Goal: Information Seeking & Learning: Check status

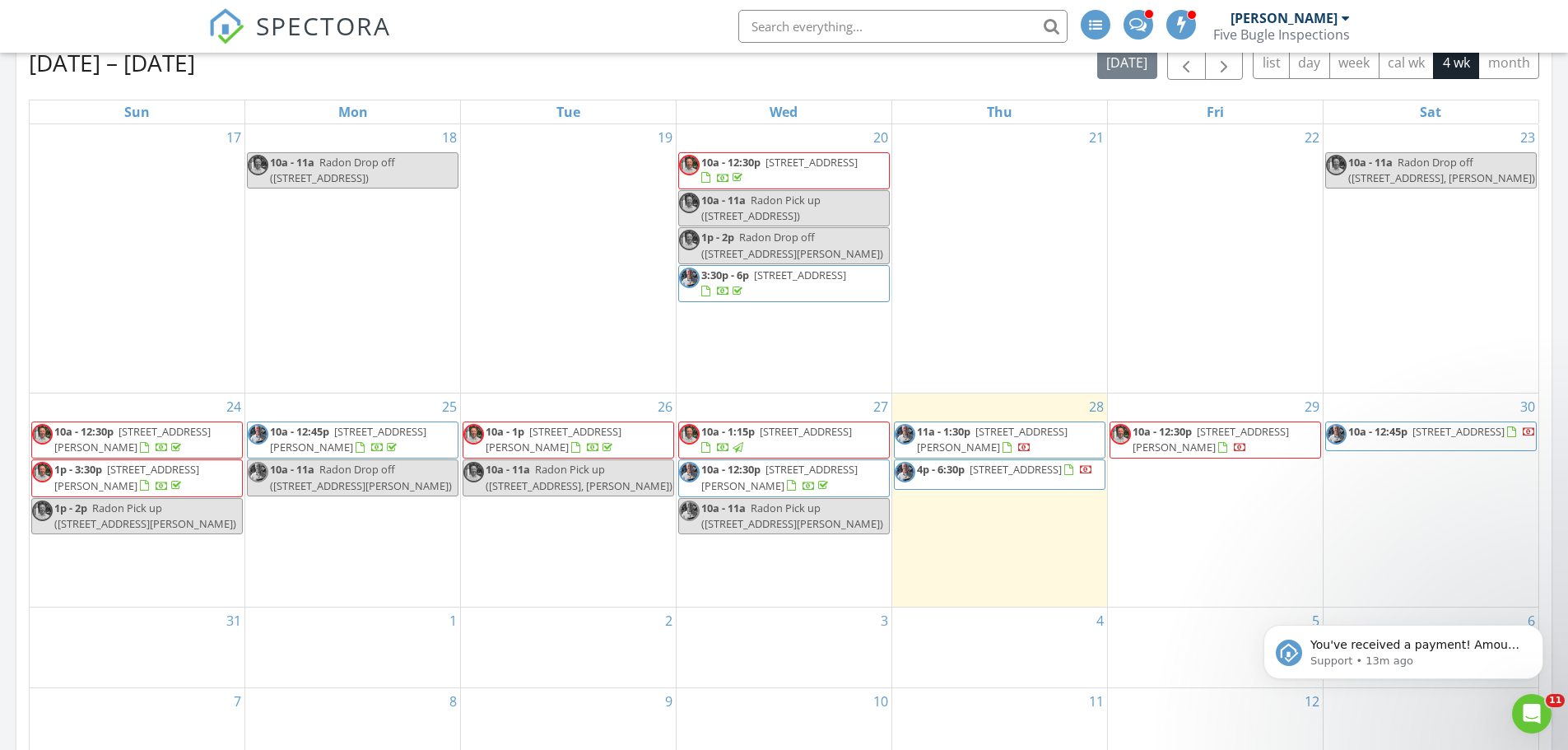
scroll to position [1894, 1593]
click at [1488, 643] on p "You've received a payment! Amount $425.00 Fee $0.00 Net $425.00 Transaction # p…" at bounding box center [1416, 645] width 212 height 17
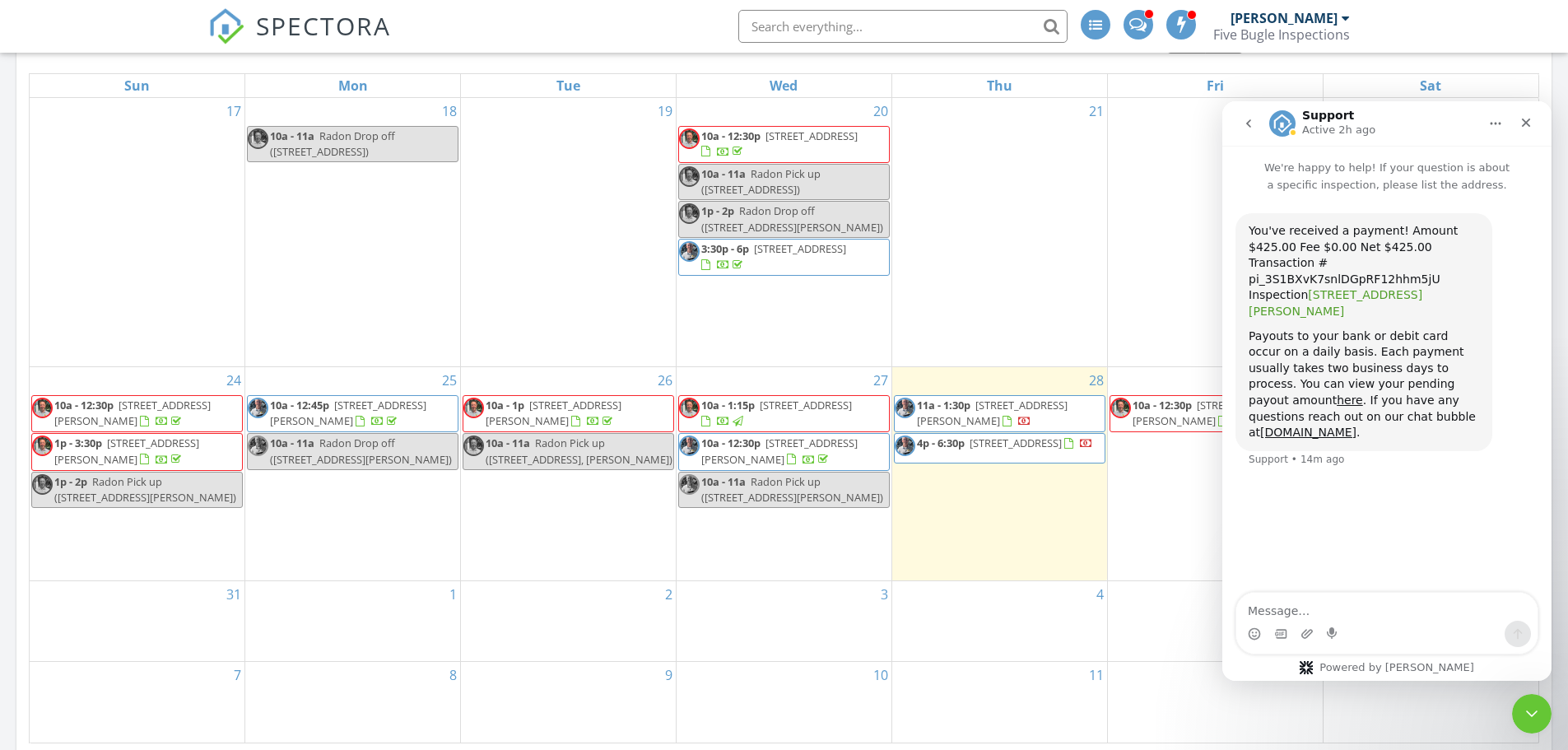
scroll to position [1070, 0]
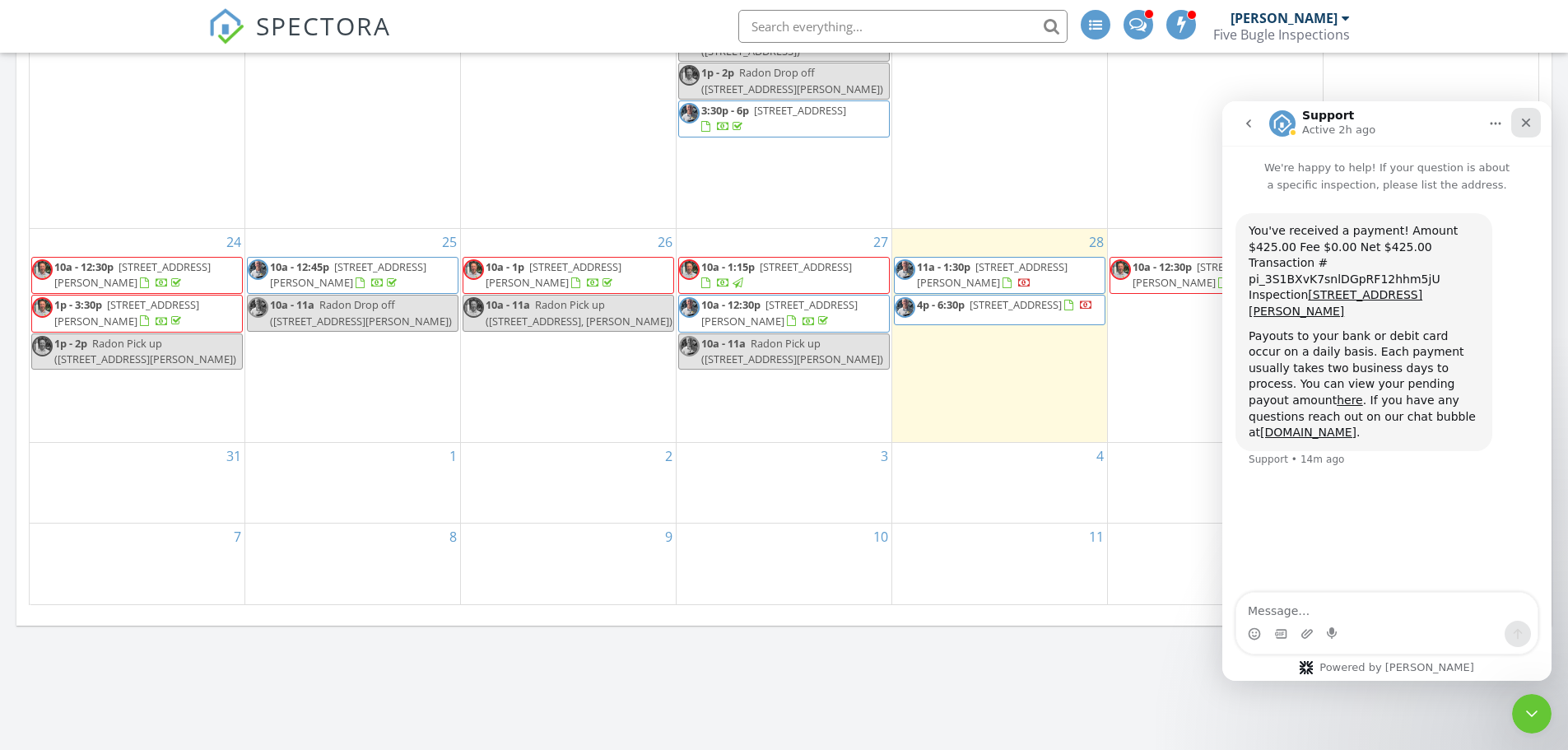
click at [1529, 121] on icon "Close" at bounding box center [1526, 123] width 14 height 14
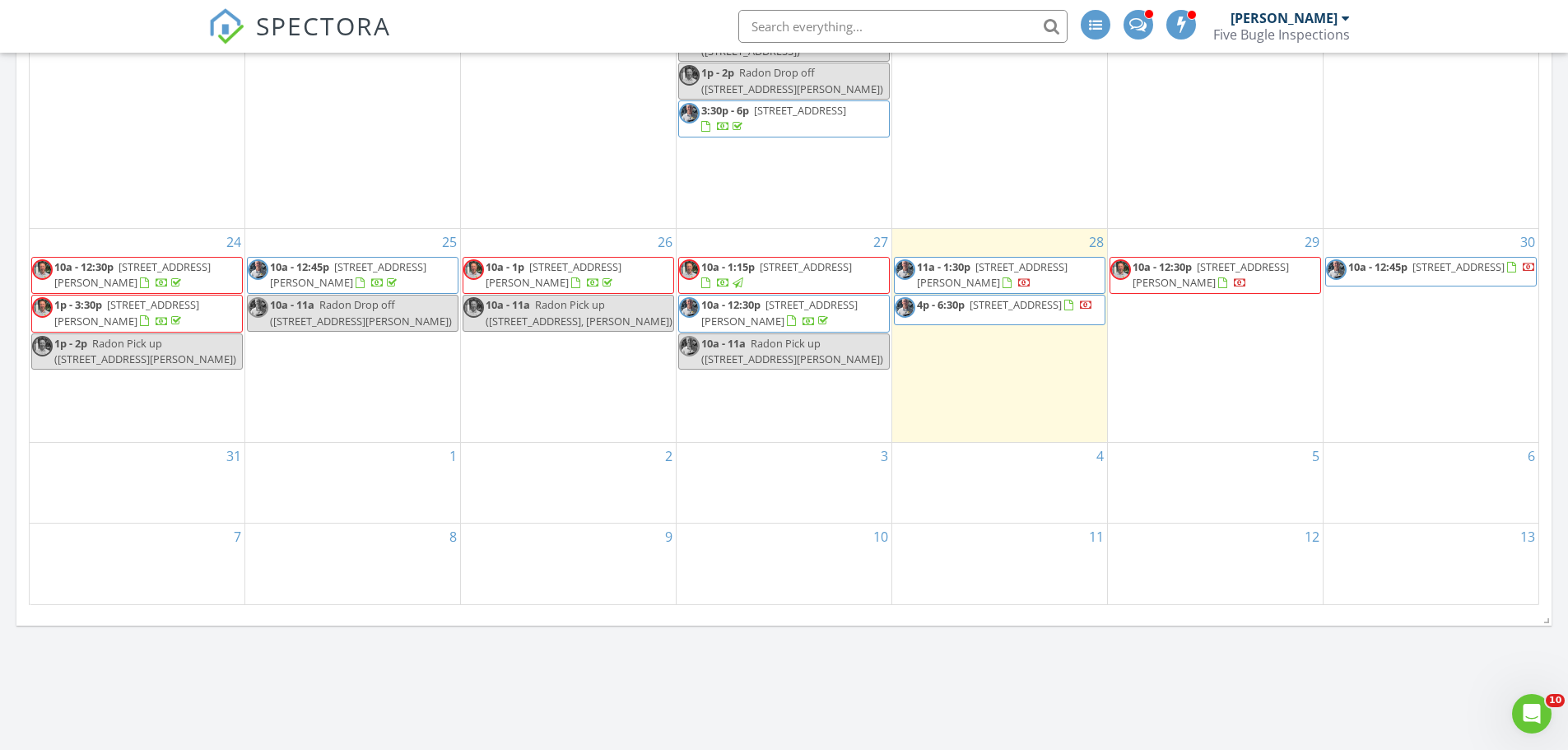
scroll to position [0, 0]
click at [269, 25] on span "SPECTORA" at bounding box center [323, 24] width 135 height 34
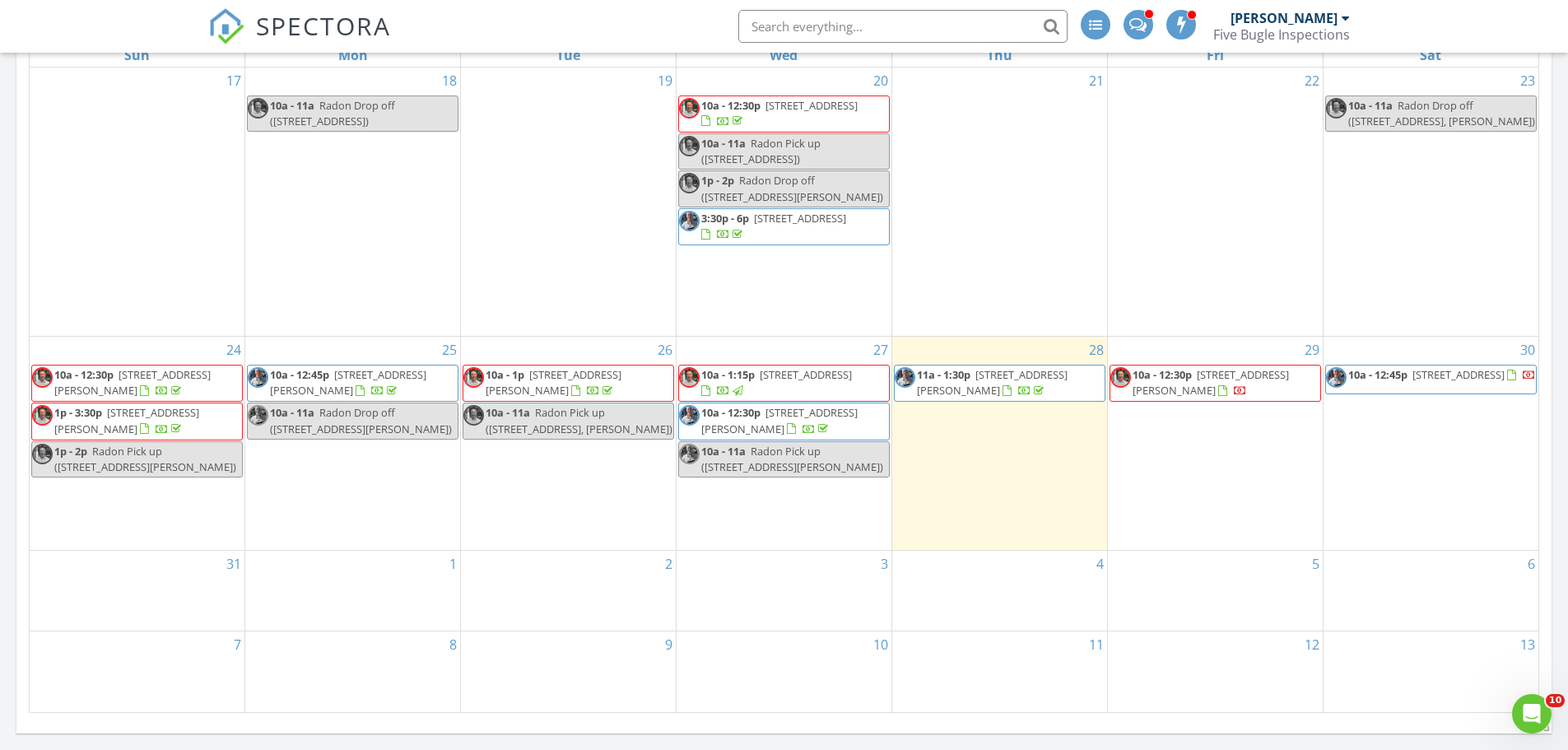
scroll to position [988, 0]
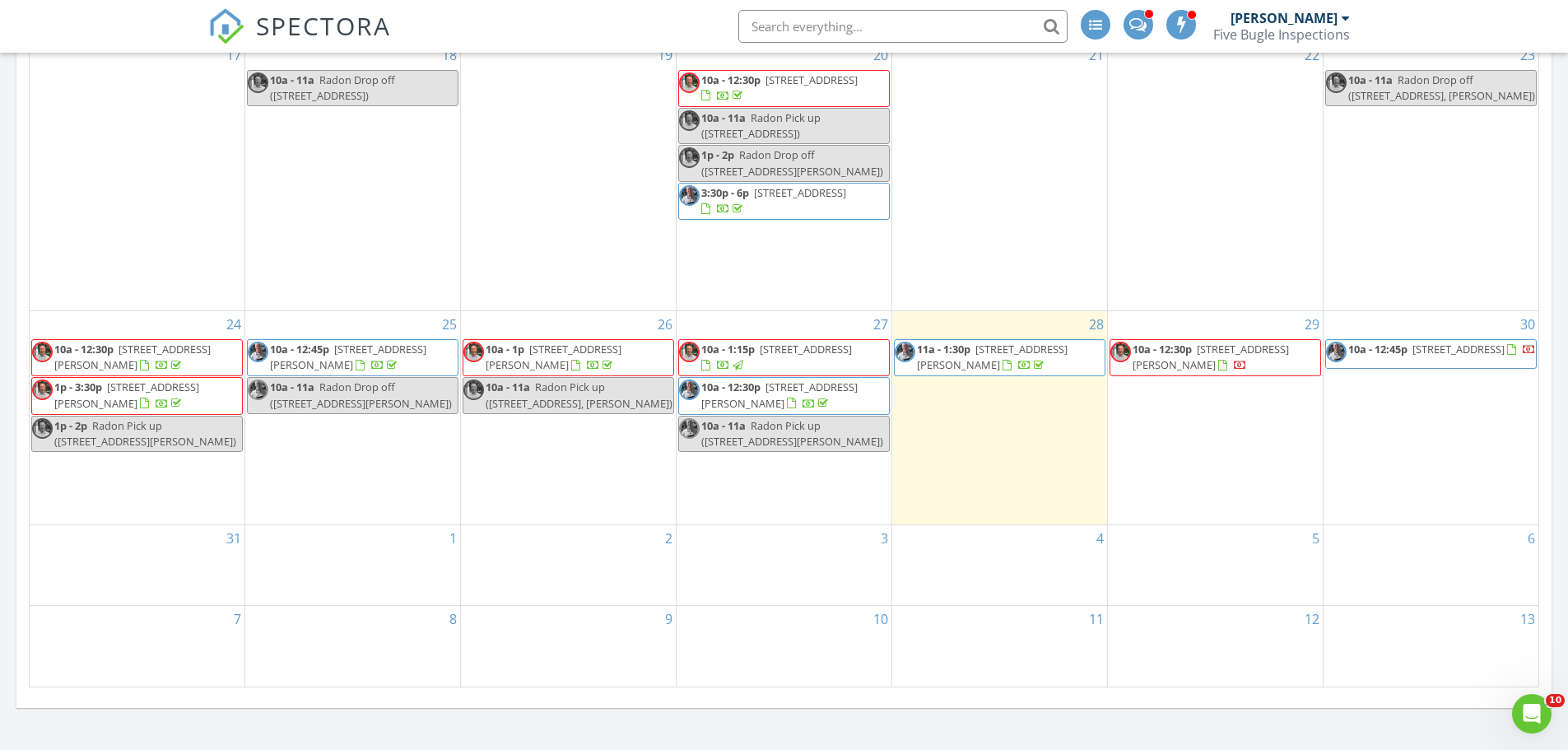
click at [267, 27] on span "SPECTORA" at bounding box center [323, 24] width 135 height 34
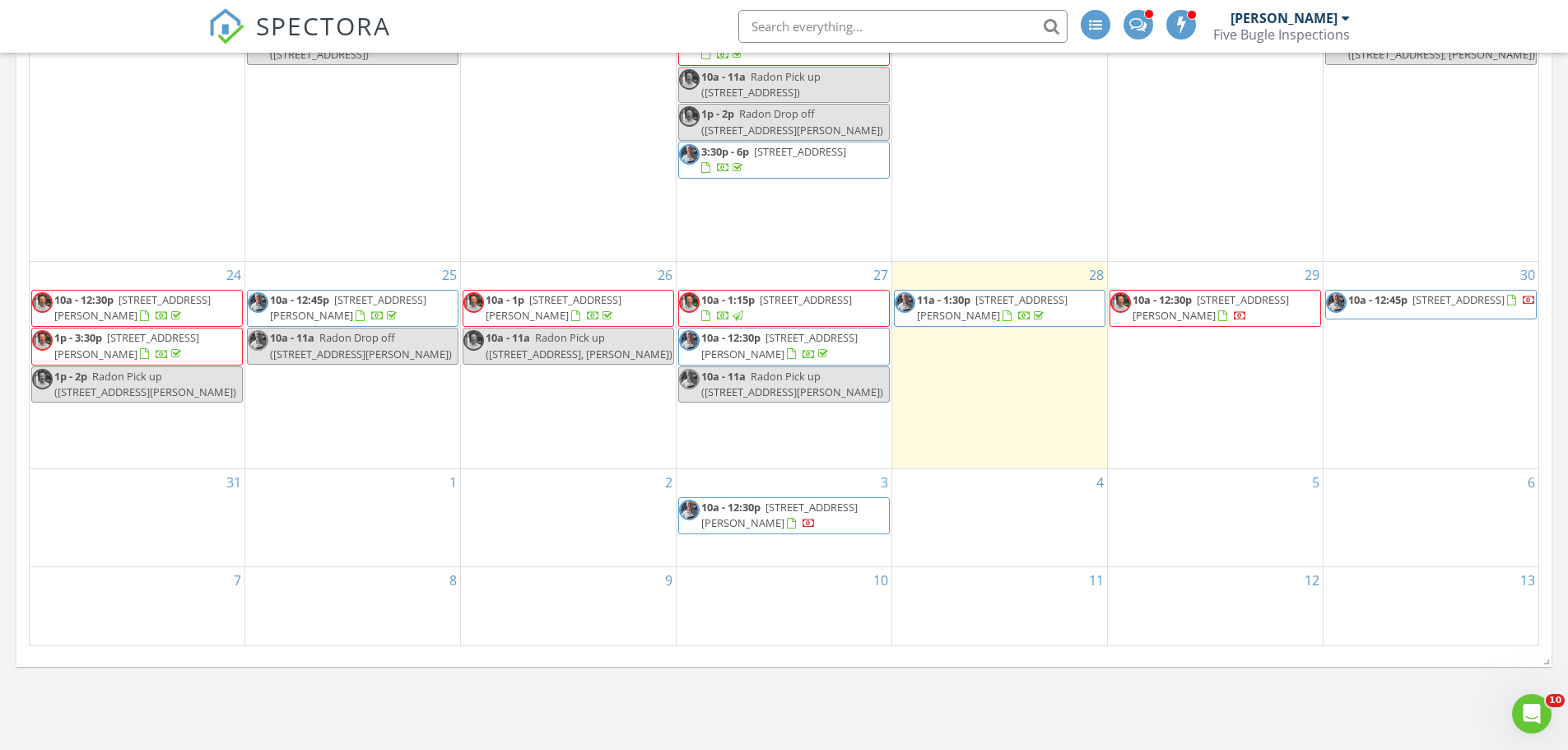
scroll to position [1070, 0]
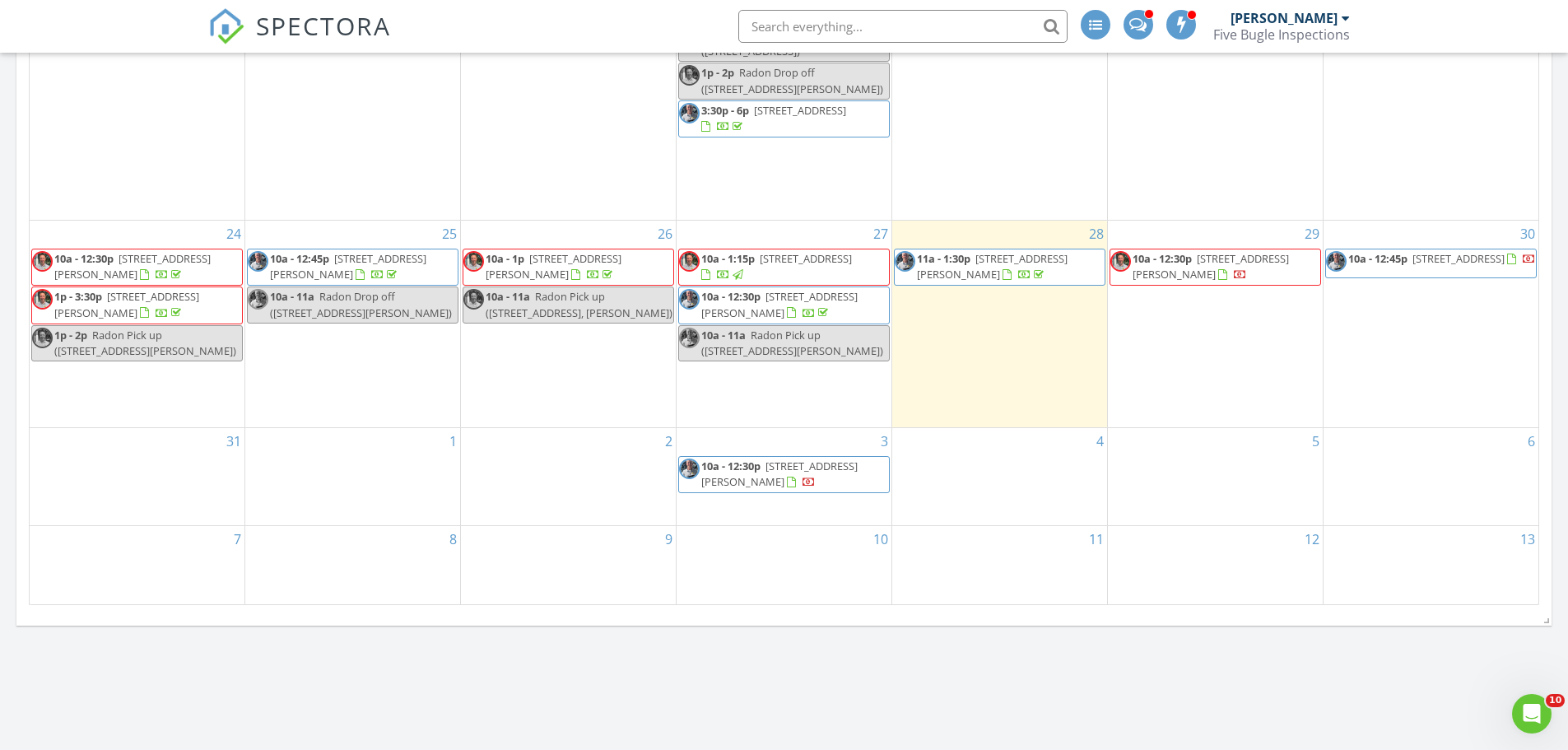
click at [292, 19] on span "SPECTORA" at bounding box center [323, 24] width 135 height 34
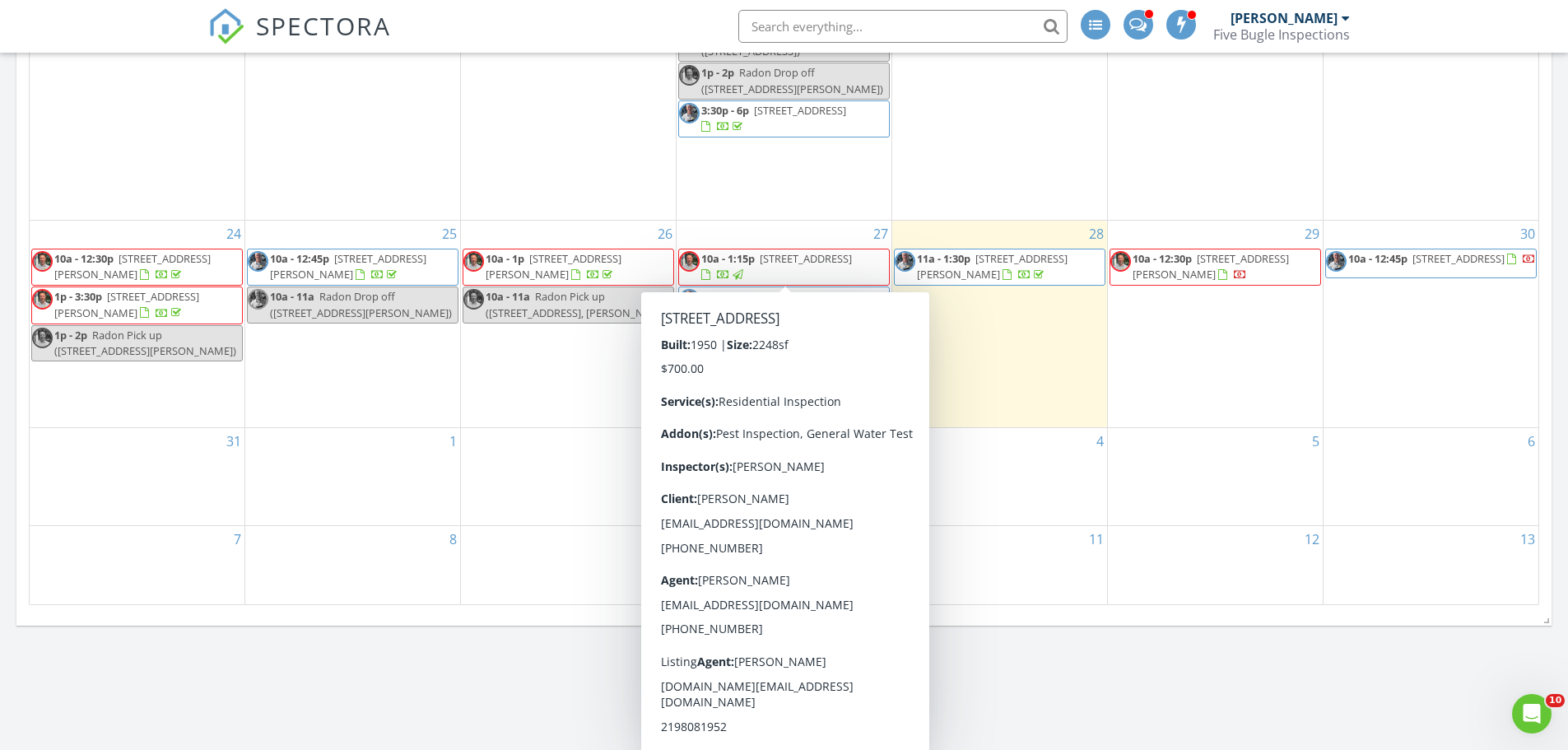
click at [828, 260] on span "[STREET_ADDRESS]" at bounding box center [805, 258] width 93 height 15
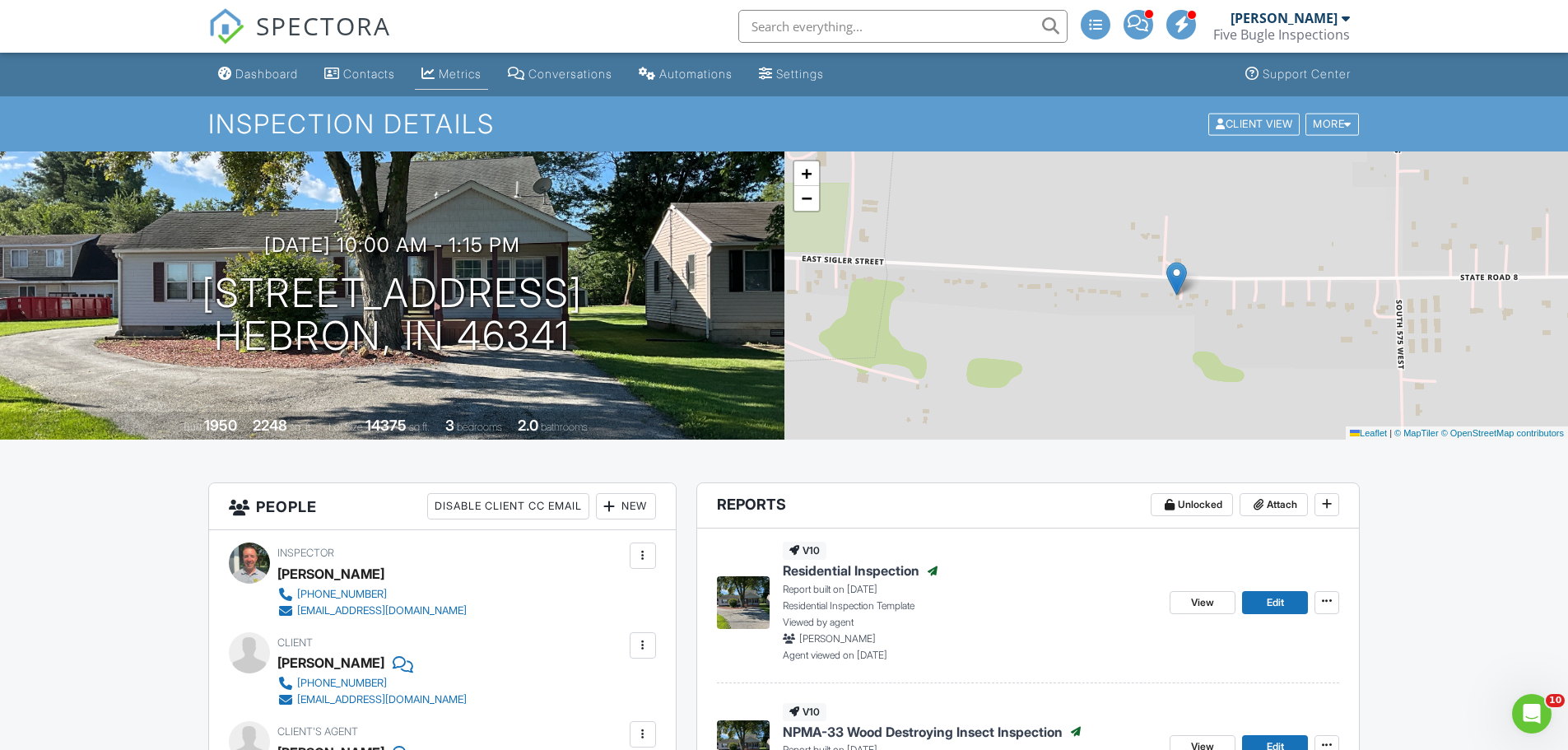
click at [456, 71] on div "Metrics" at bounding box center [460, 73] width 43 height 14
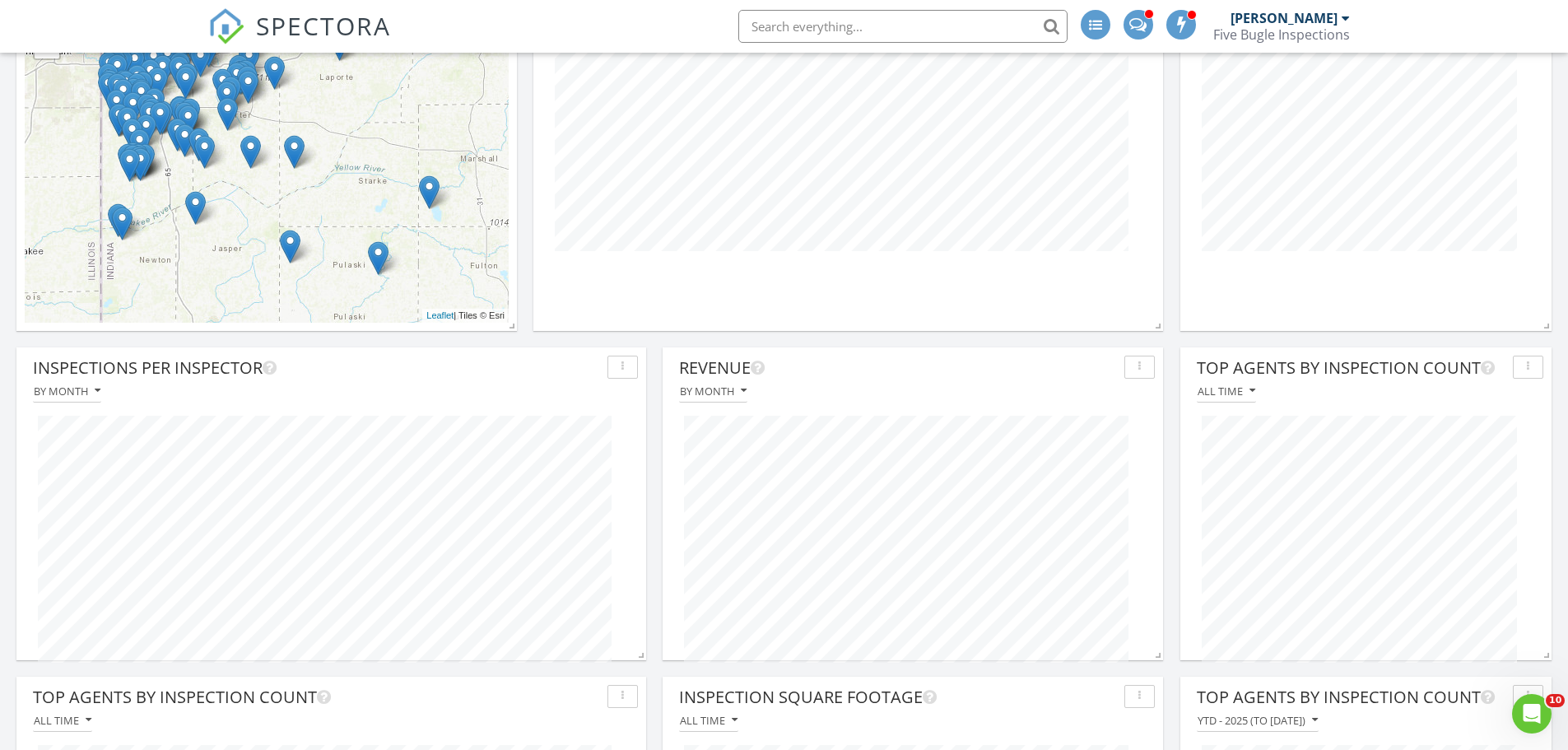
scroll to position [658, 0]
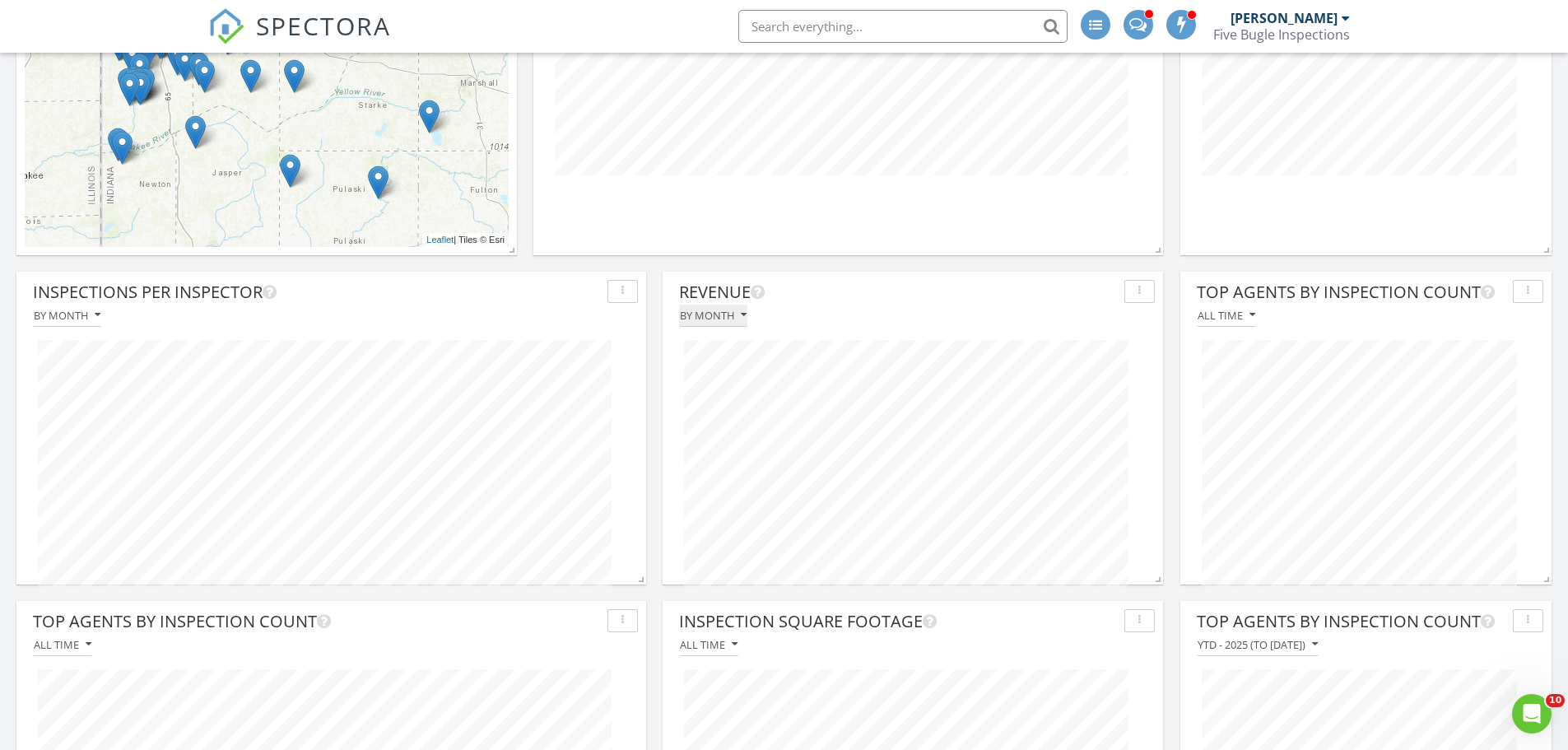
click at [734, 320] on div "By month" at bounding box center [713, 316] width 66 height 12
click at [743, 429] on div "By week over year" at bounding box center [748, 432] width 111 height 19
click at [773, 318] on div "By week over year" at bounding box center [735, 316] width 112 height 12
click at [750, 351] on div "By month" at bounding box center [748, 353] width 111 height 19
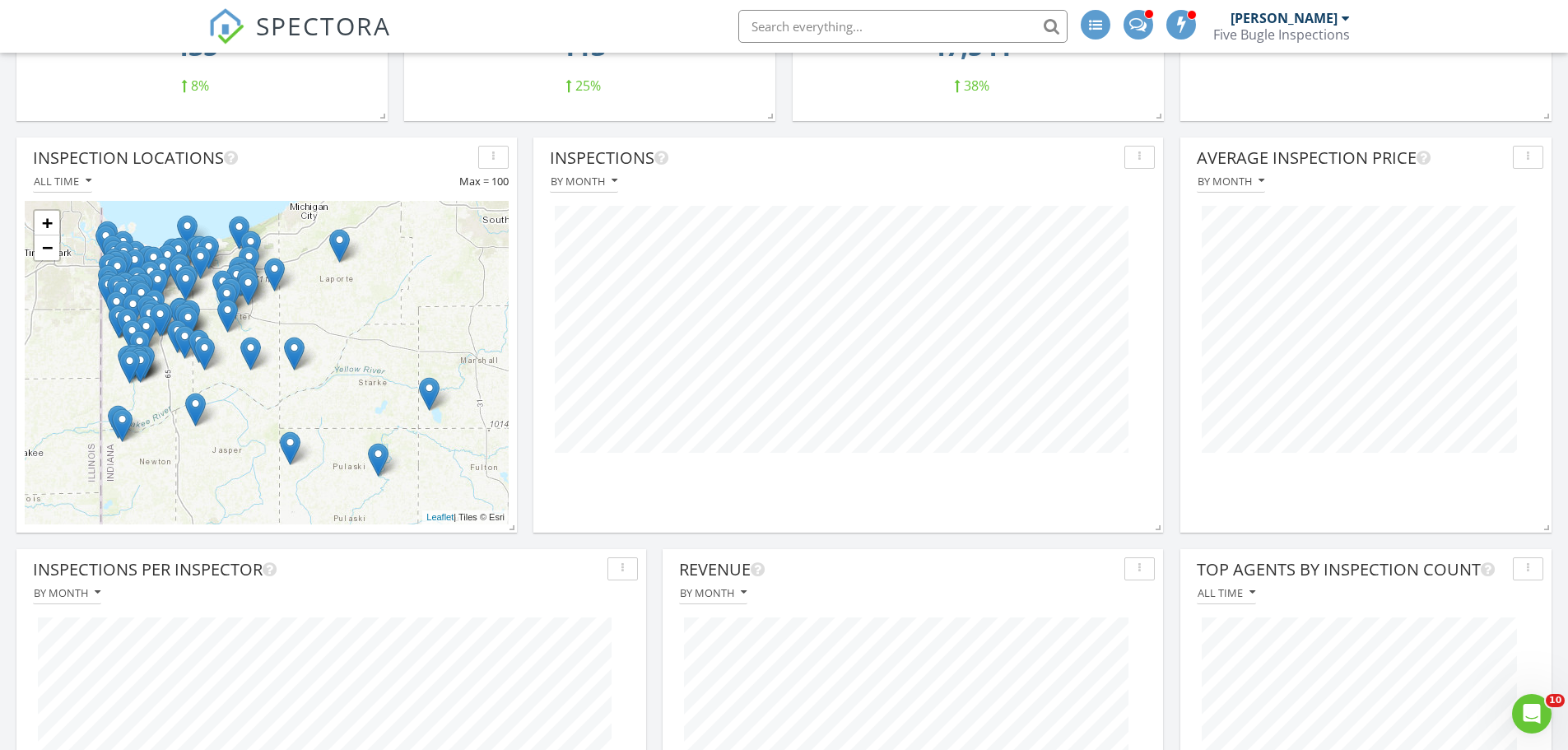
scroll to position [577, 0]
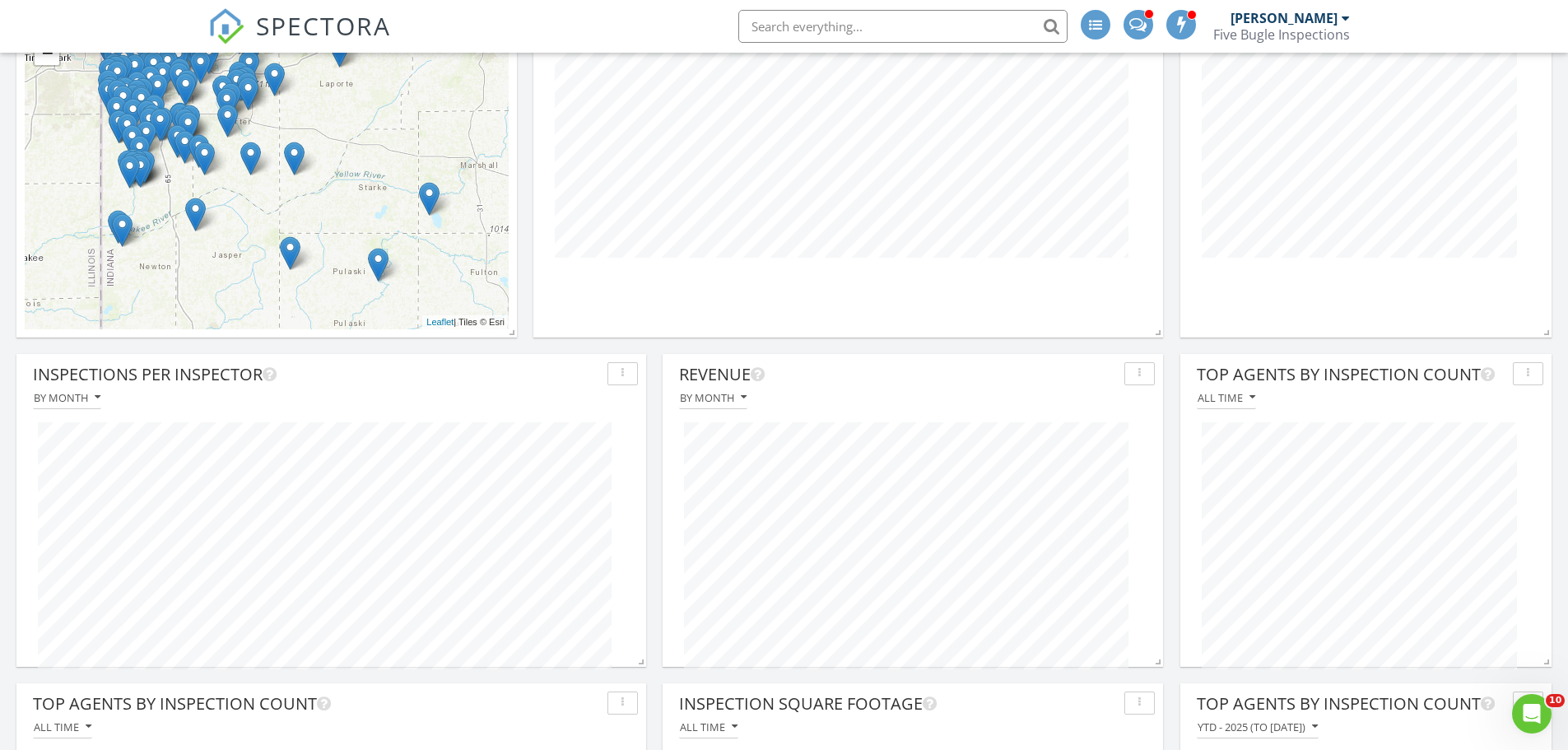
click at [429, 205] on img at bounding box center [429, 199] width 20 height 34
click at [477, 137] on link "×" at bounding box center [480, 131] width 15 height 12
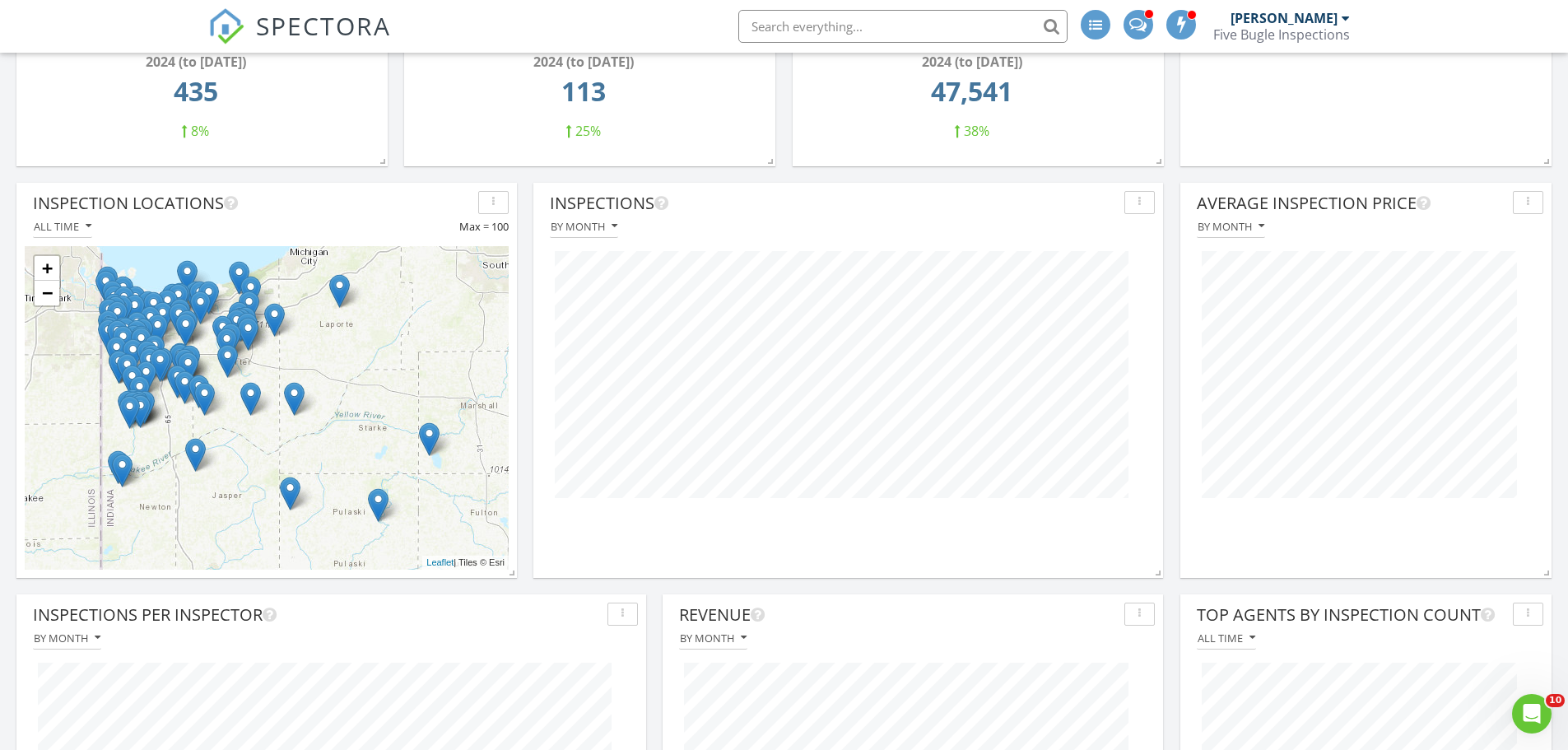
scroll to position [329, 0]
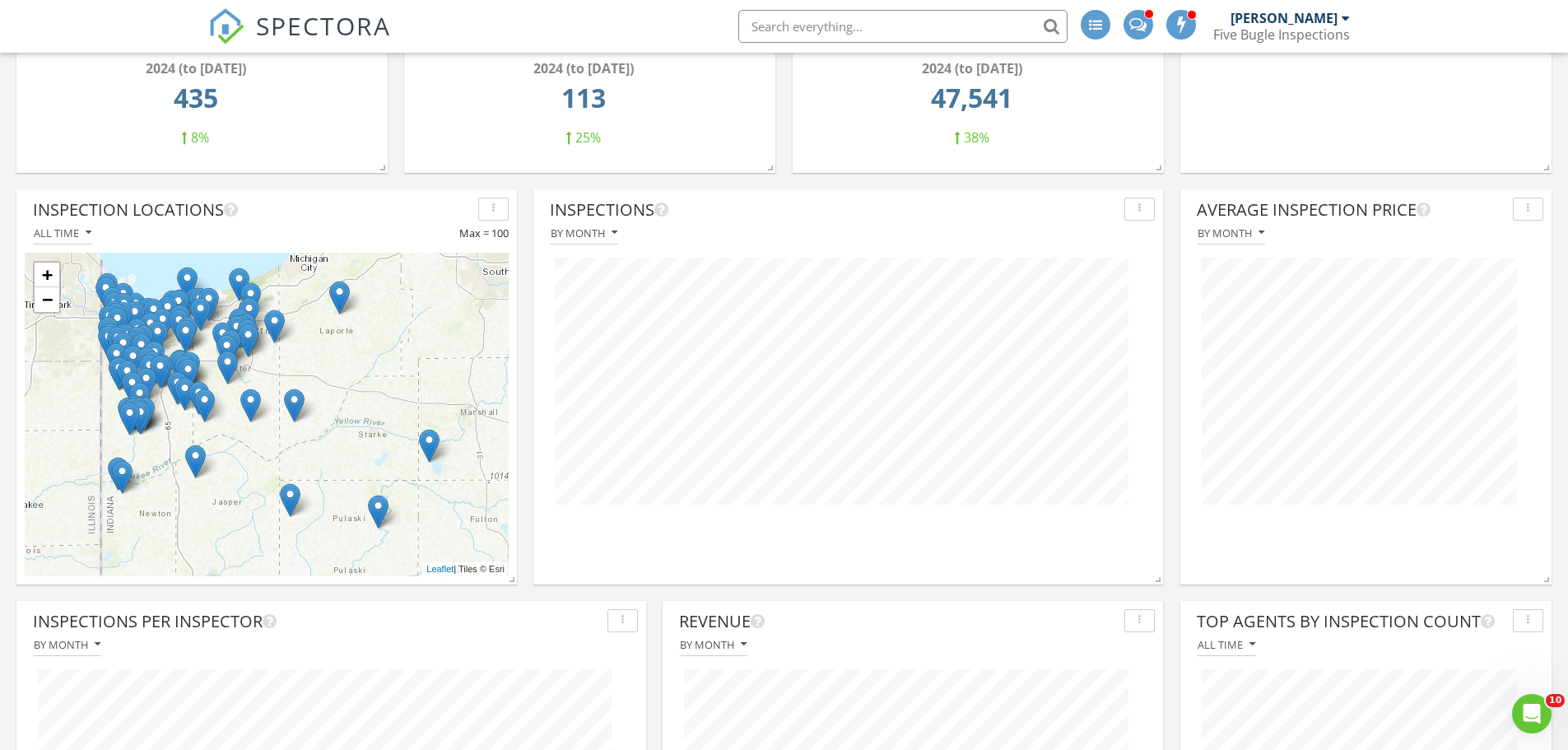
click at [500, 207] on div "button" at bounding box center [494, 209] width 16 height 12
click at [443, 218] on div "Inspection Locations" at bounding box center [252, 209] width 438 height 24
click at [82, 232] on div "All time" at bounding box center [62, 233] width 57 height 12
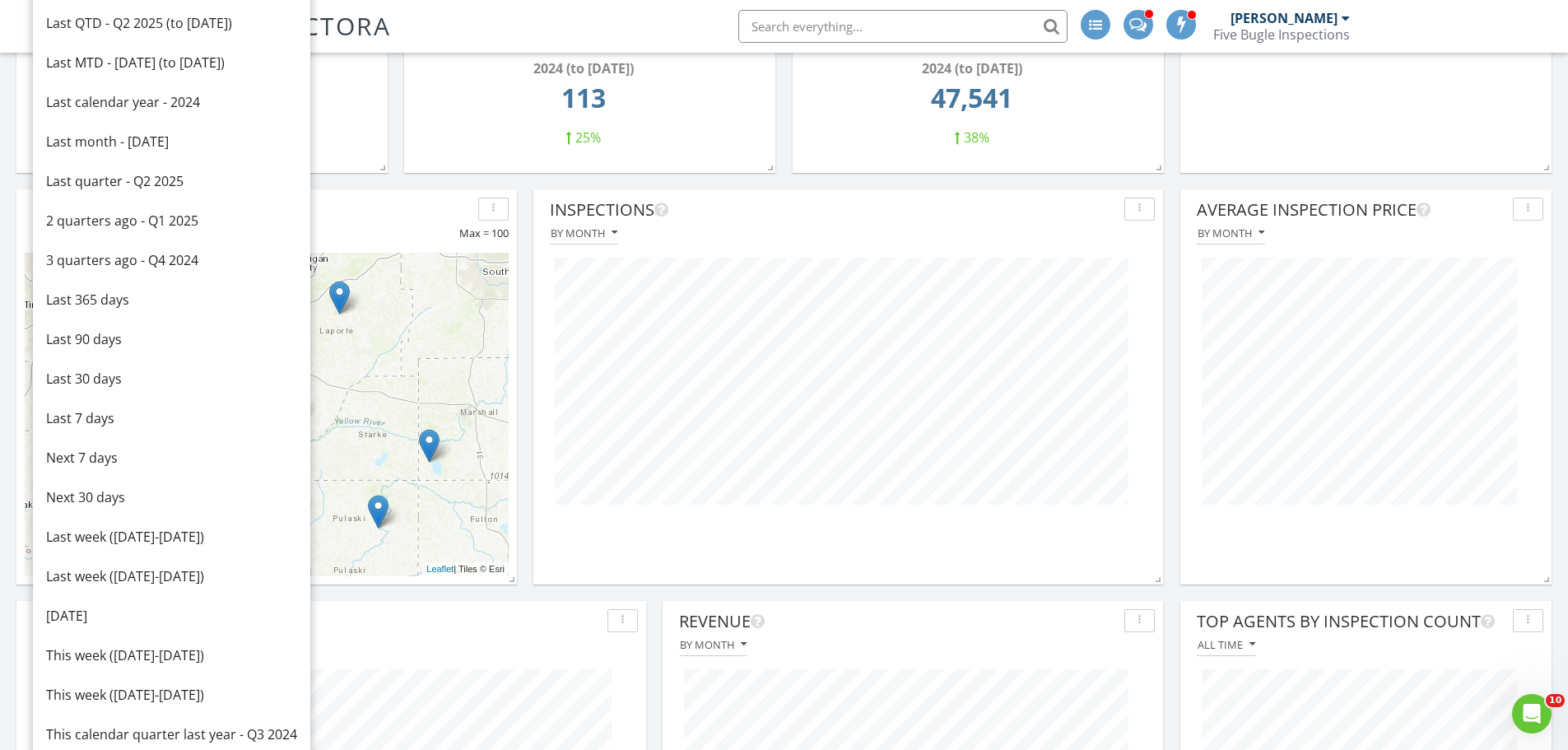
click at [364, 228] on div "All time Max = 100" at bounding box center [266, 233] width 484 height 22
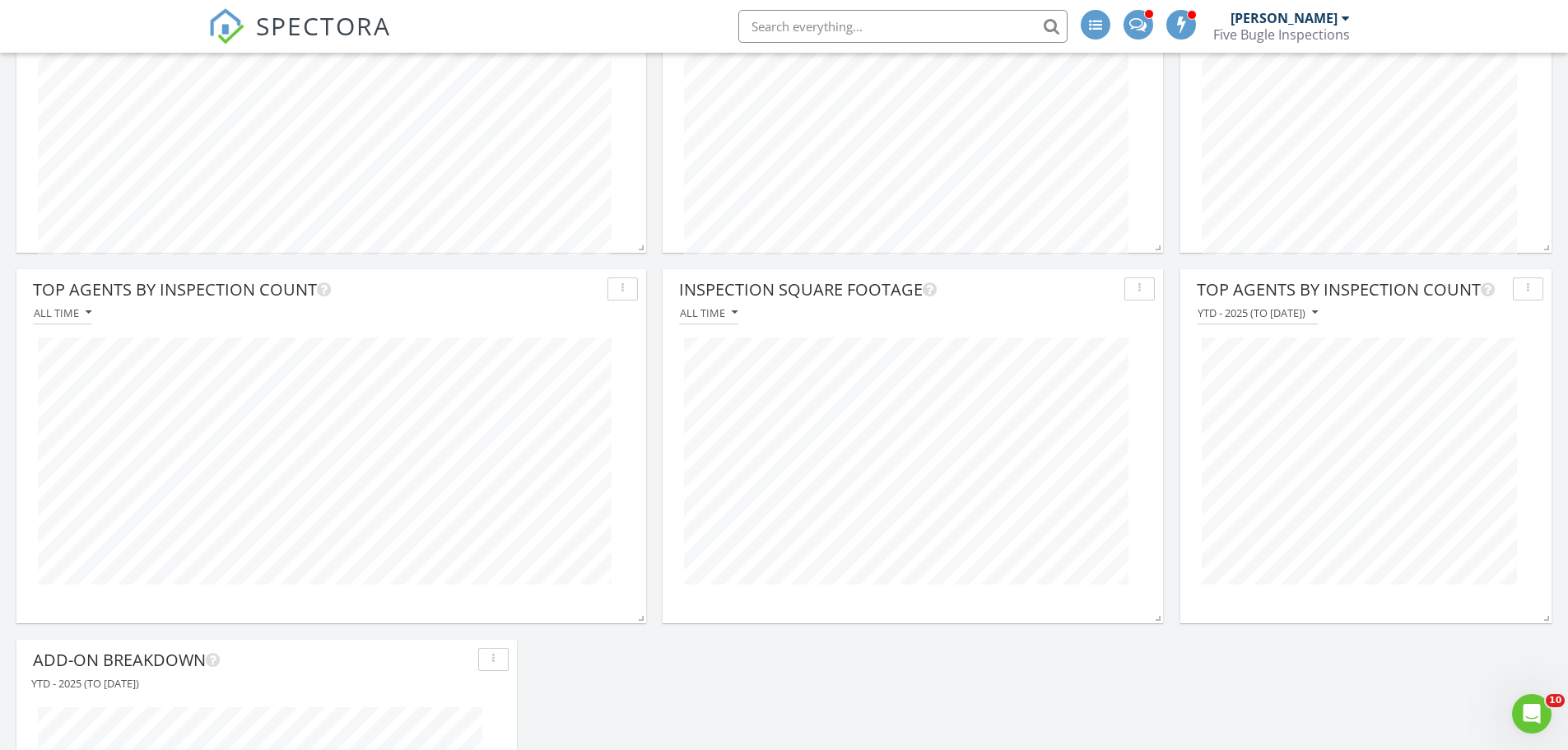
scroll to position [921, 0]
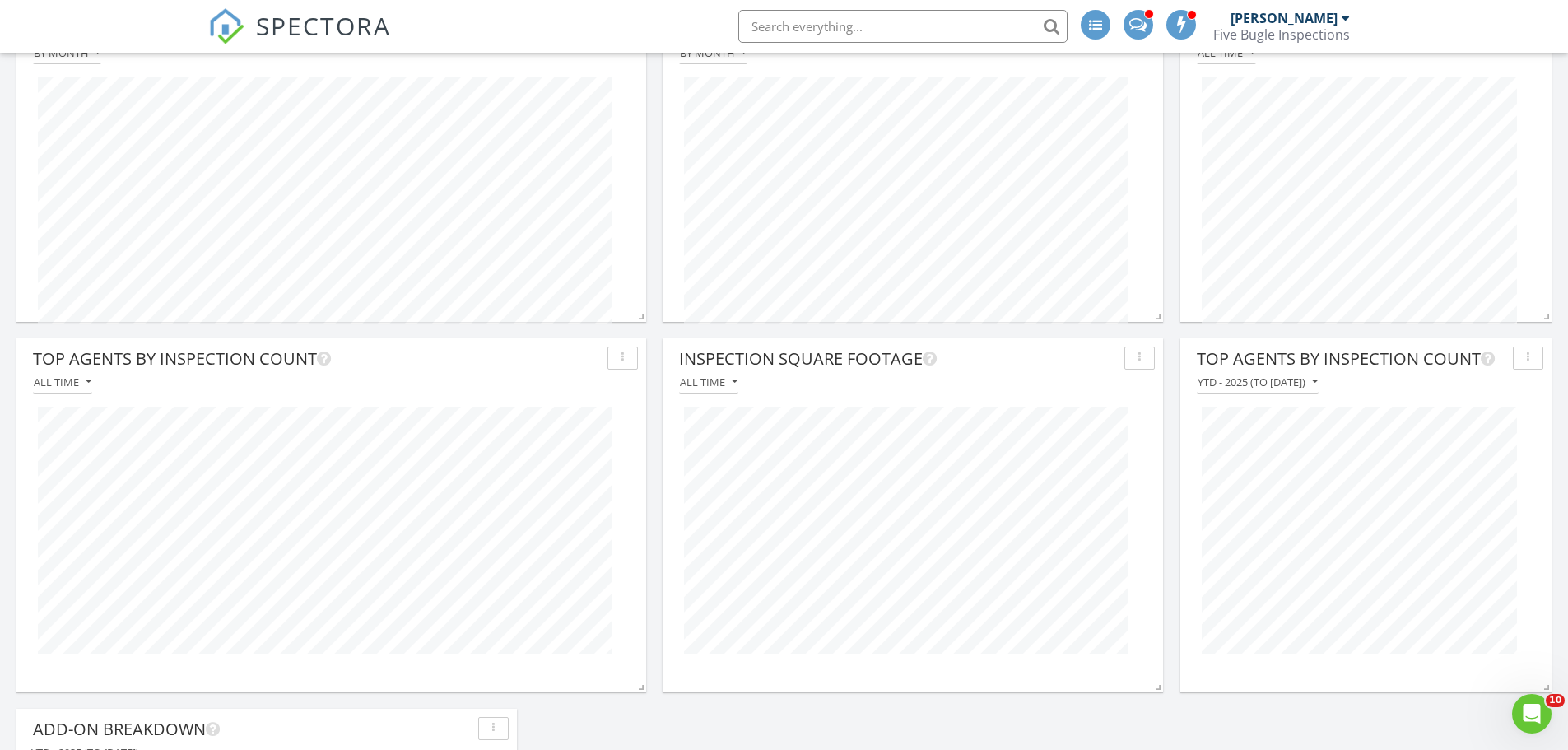
click at [335, 33] on span "SPECTORA" at bounding box center [323, 24] width 135 height 34
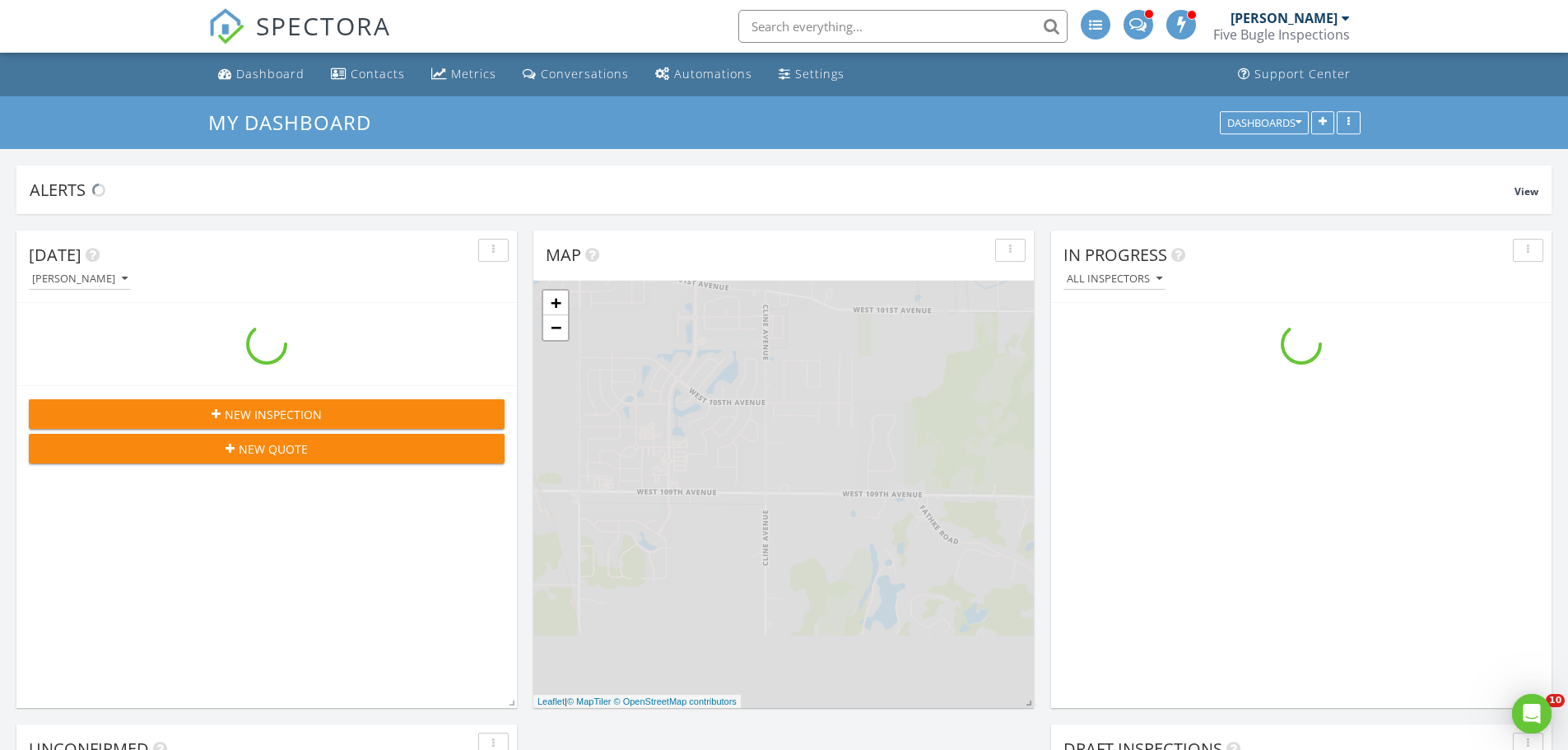
scroll to position [1894, 1593]
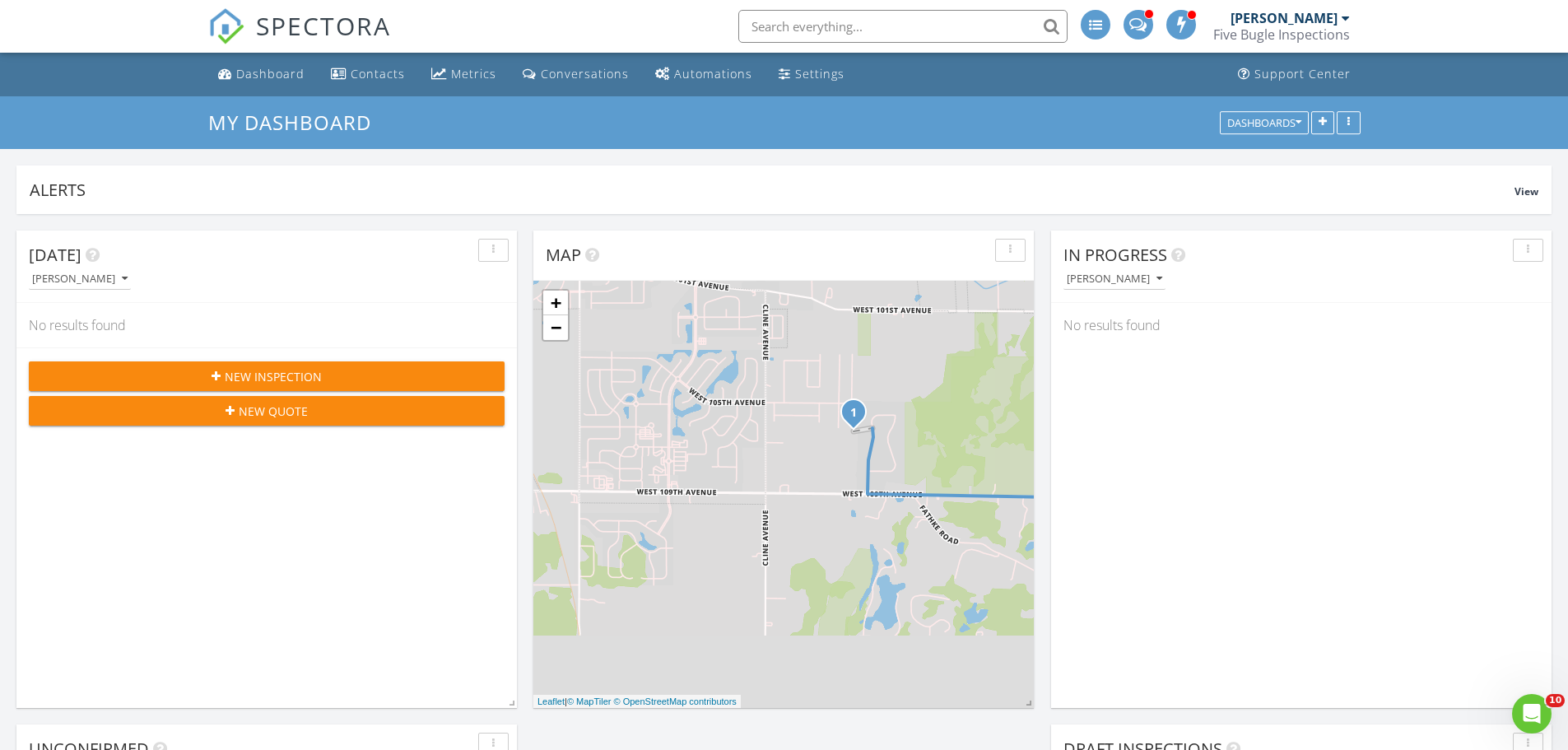
click at [1146, 27] on span at bounding box center [1139, 22] width 18 height 15
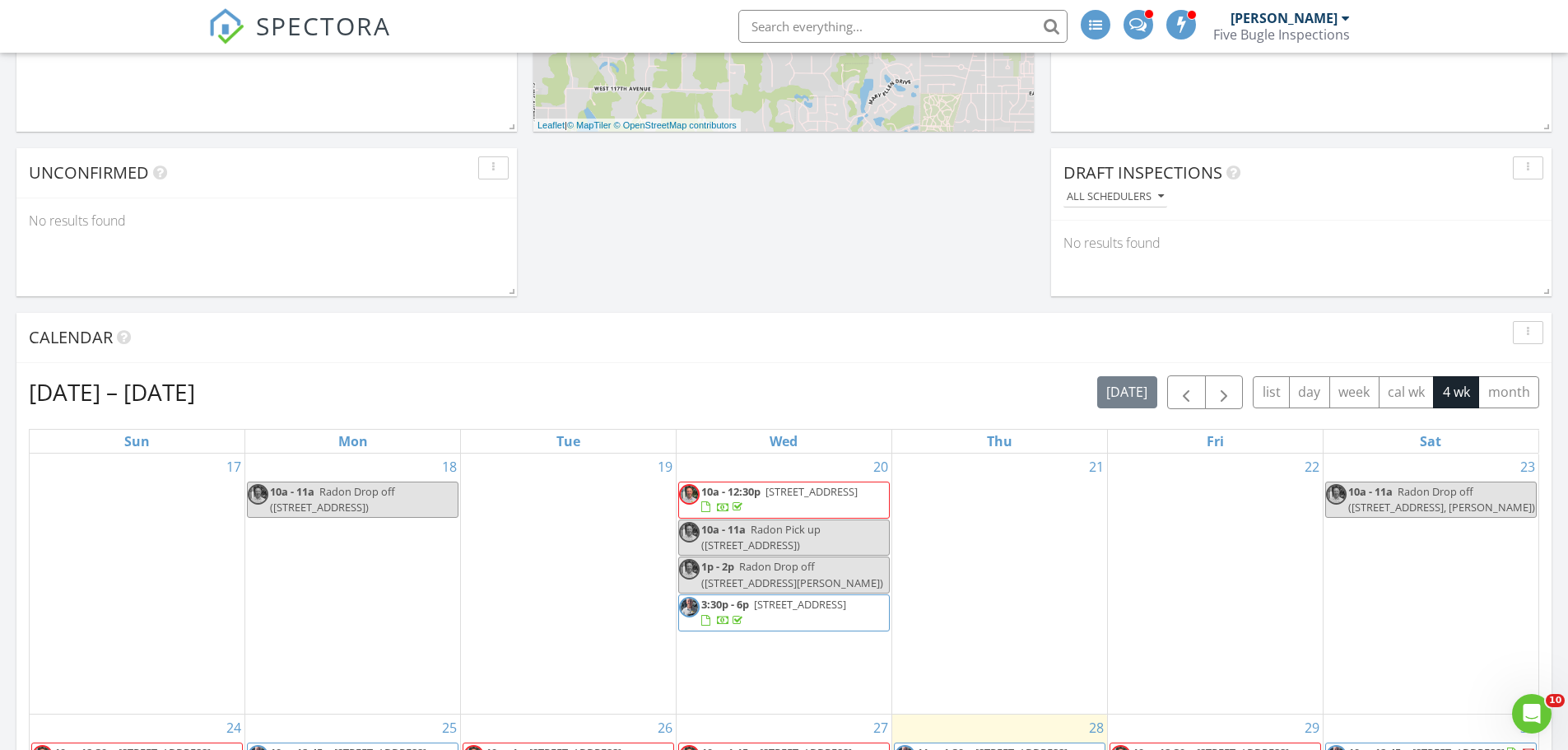
scroll to position [988, 0]
